Goal: Check status: Check status

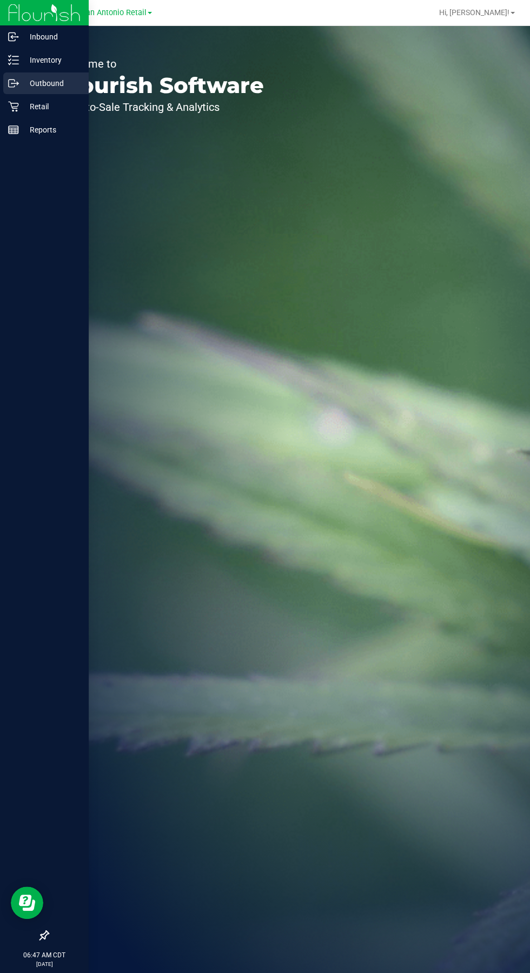
click at [17, 84] on icon at bounding box center [18, 84] width 2 height 2
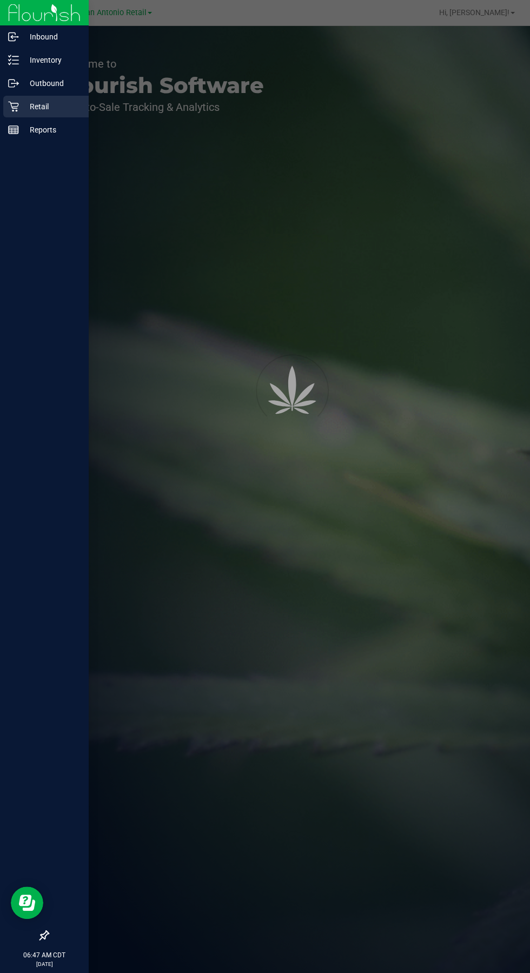
click at [13, 106] on icon at bounding box center [13, 107] width 10 height 10
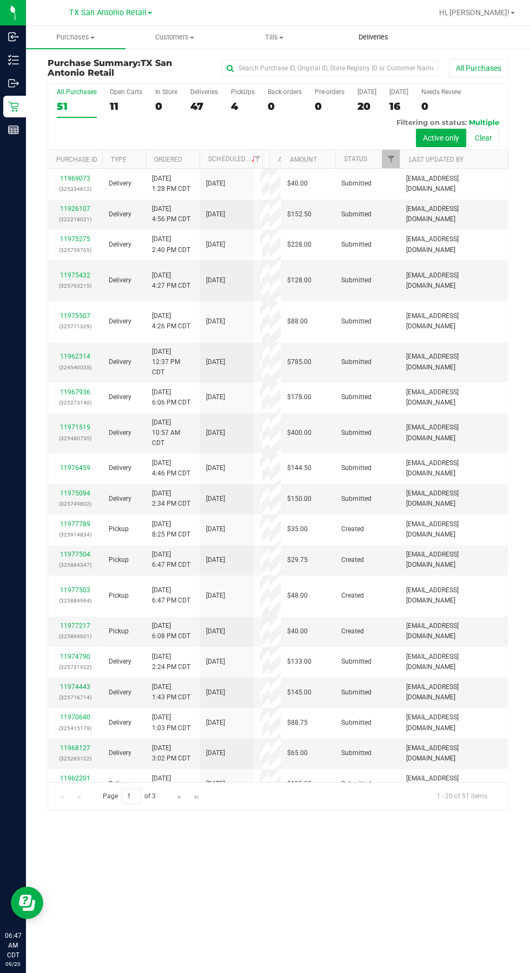
click at [370, 36] on span "Deliveries" at bounding box center [373, 37] width 59 height 10
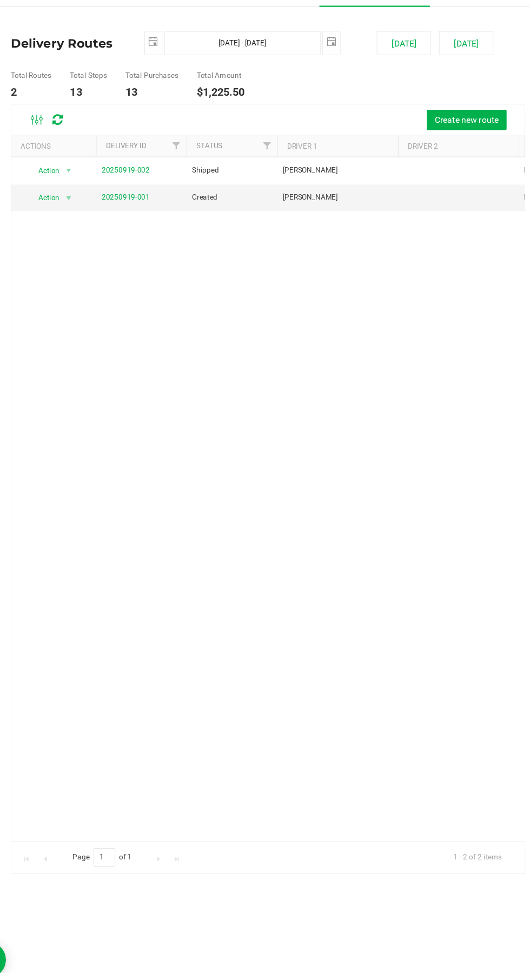
scroll to position [0, 2]
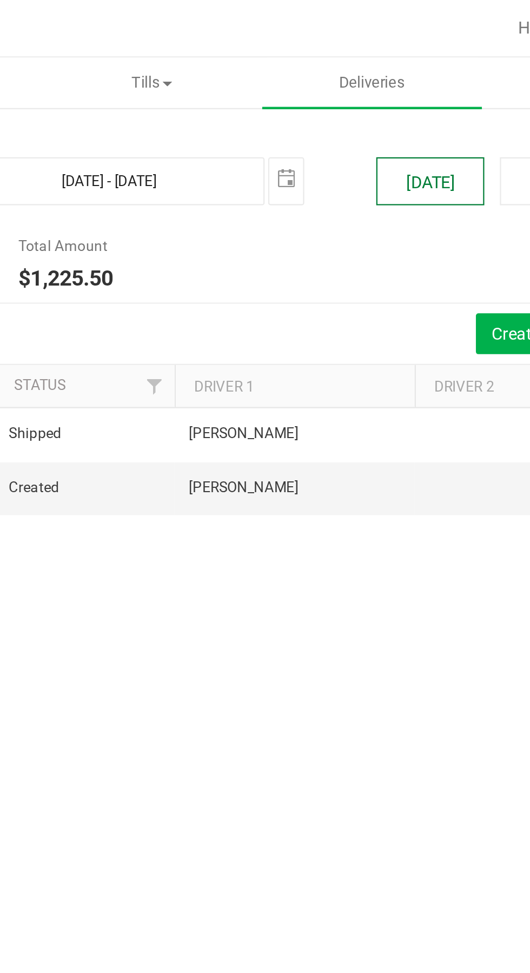
click at [391, 84] on button "[DATE]" at bounding box center [400, 82] width 49 height 22
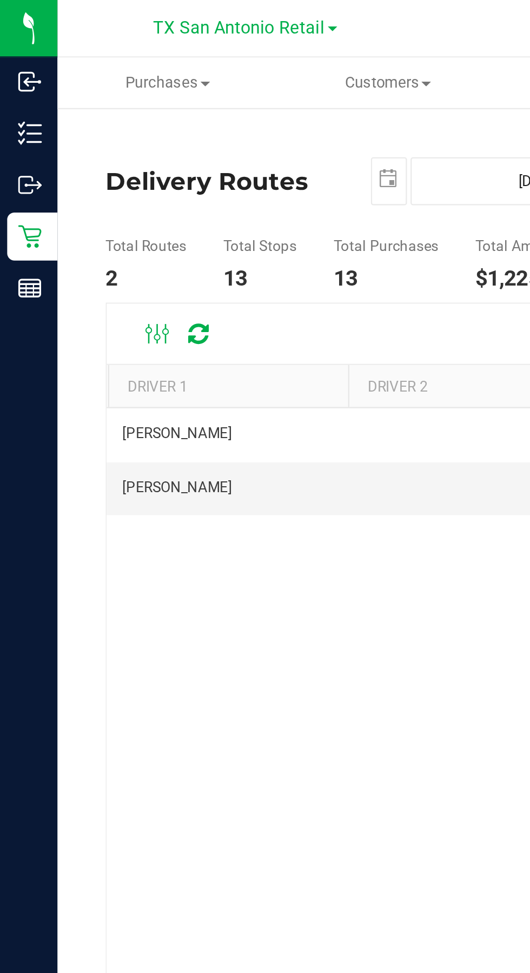
scroll to position [0, 0]
